Goal: Task Accomplishment & Management: Complete application form

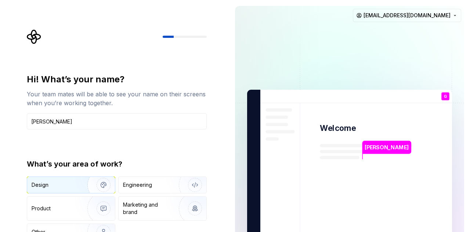
type input "Geoffrey"
click at [70, 186] on div "Design" at bounding box center [55, 184] width 46 height 7
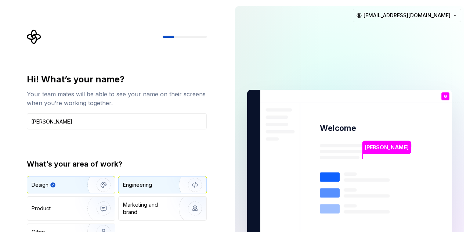
click at [162, 190] on div "Engineering" at bounding box center [163, 185] width 88 height 16
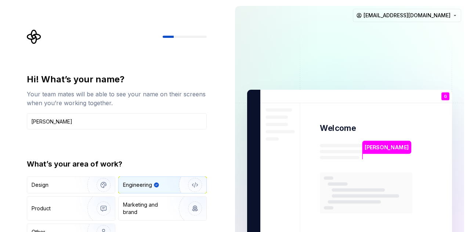
type button "Engineering"
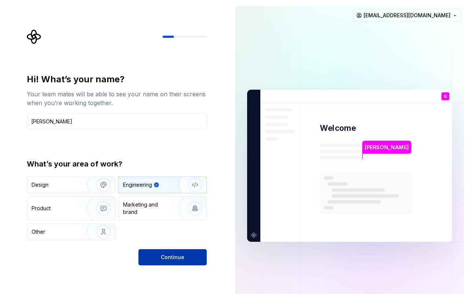
click at [153, 231] on button "Continue" at bounding box center [172, 257] width 68 height 16
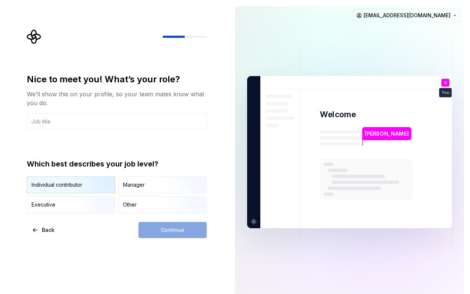
click at [81, 188] on img "button" at bounding box center [97, 193] width 47 height 49
click at [148, 230] on div "Continue" at bounding box center [172, 230] width 68 height 16
click at [74, 120] on input "text" at bounding box center [117, 121] width 180 height 16
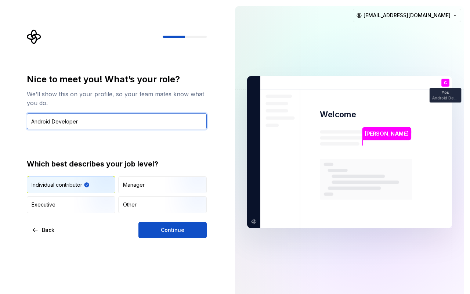
type input "Android Developer"
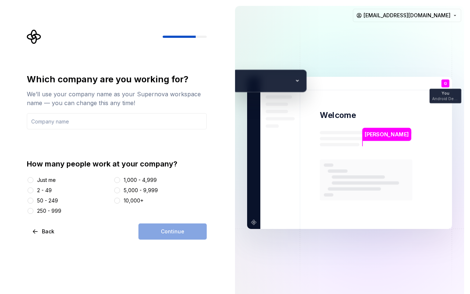
click at [35, 181] on div "Just me" at bounding box center [69, 179] width 84 height 7
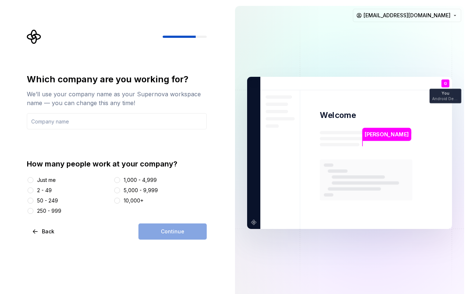
click at [52, 180] on div "Just me" at bounding box center [46, 179] width 19 height 7
click at [33, 180] on button "Just me" at bounding box center [31, 180] width 6 height 6
click at [94, 121] on input "text" at bounding box center [117, 121] width 180 height 16
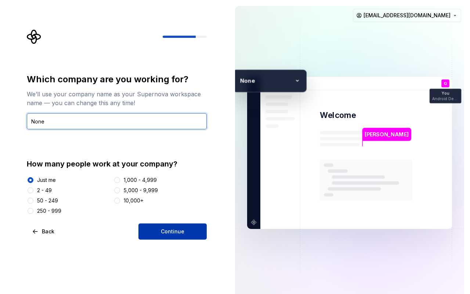
type input "None"
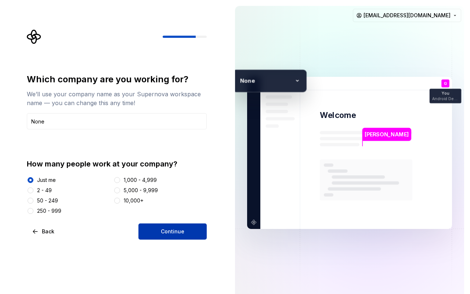
click at [161, 231] on button "Continue" at bounding box center [172, 231] width 68 height 16
click at [161, 231] on div "Continue" at bounding box center [172, 231] width 68 height 16
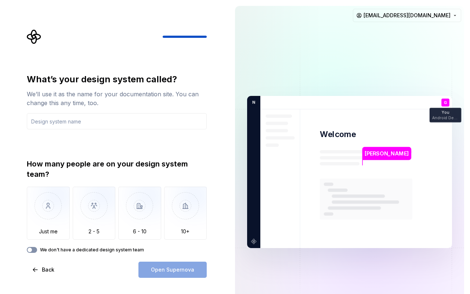
click at [29, 231] on span "button" at bounding box center [30, 249] width 4 height 4
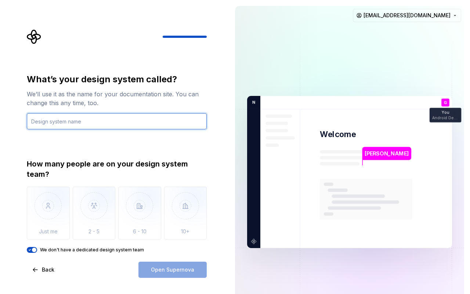
click at [57, 125] on input "text" at bounding box center [117, 121] width 180 height 16
type input "Material"
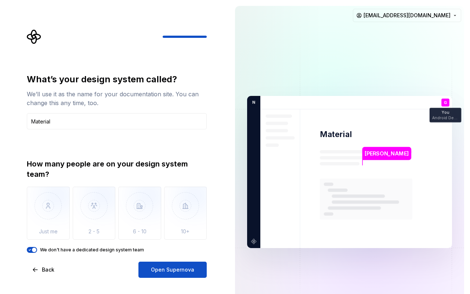
click at [29, 231] on icon "button" at bounding box center [30, 249] width 6 height 4
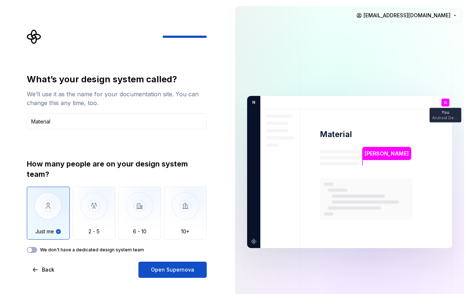
click at [40, 227] on img "button" at bounding box center [48, 211] width 43 height 49
click at [157, 231] on button "Open Supernova" at bounding box center [172, 269] width 68 height 16
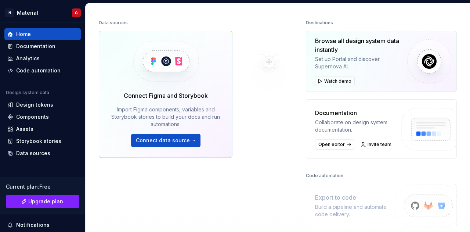
scroll to position [110, 0]
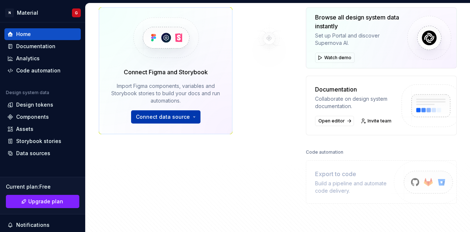
click at [191, 116] on button "Connect data source" at bounding box center [165, 116] width 69 height 13
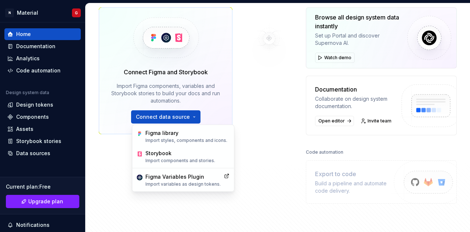
click at [238, 106] on div at bounding box center [268, 98] width 73 height 209
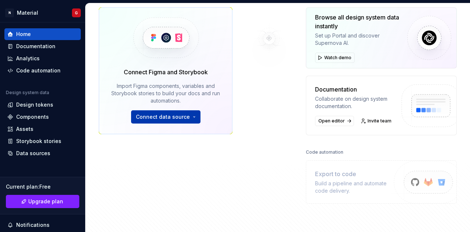
click at [184, 118] on span "Connect data source" at bounding box center [163, 116] width 54 height 7
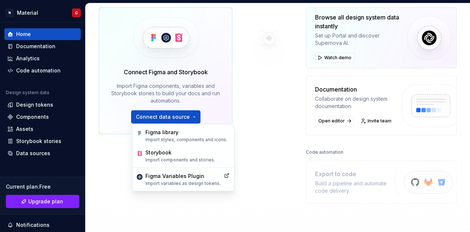
scroll to position [147, 0]
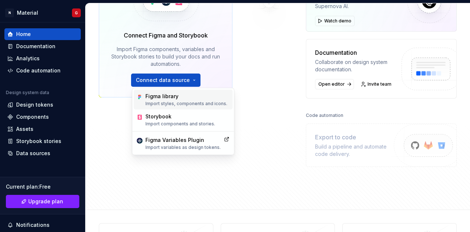
click at [151, 103] on p "Import styles, components and icons." at bounding box center [186, 104] width 82 height 6
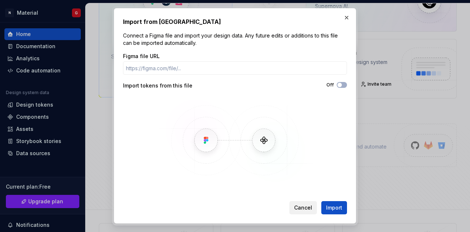
click at [298, 205] on span "Cancel" at bounding box center [303, 207] width 18 height 7
